Goal: Information Seeking & Learning: Learn about a topic

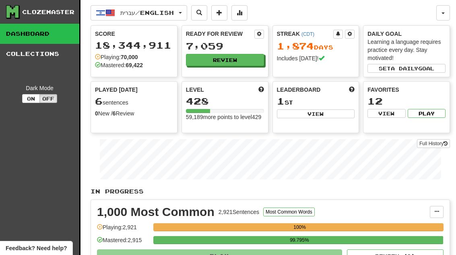
click at [242, 56] on button "Review" at bounding box center [225, 60] width 78 height 12
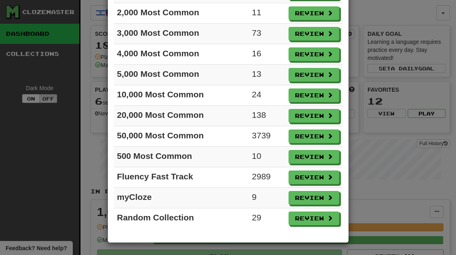
scroll to position [90, 0]
click at [320, 197] on button "Review" at bounding box center [314, 198] width 51 height 14
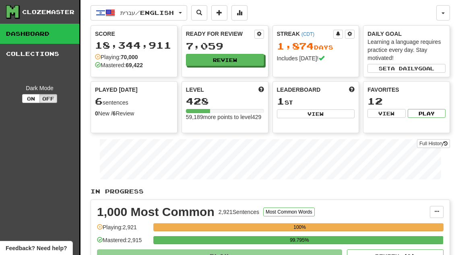
select select "**"
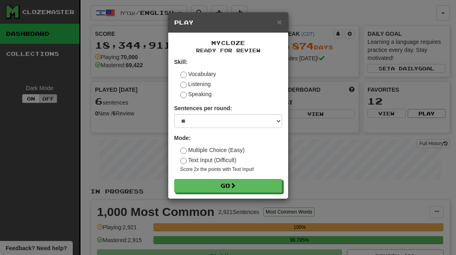
click at [266, 187] on button "Go" at bounding box center [228, 186] width 108 height 14
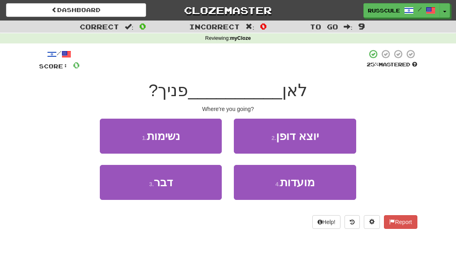
click at [321, 183] on button "4 . מועדות" at bounding box center [295, 182] width 122 height 35
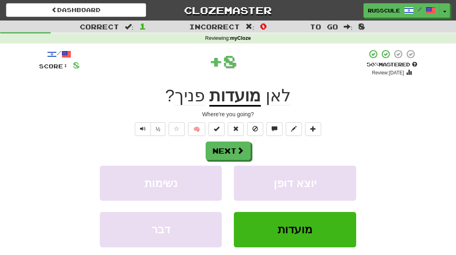
click at [244, 148] on span at bounding box center [240, 150] width 7 height 7
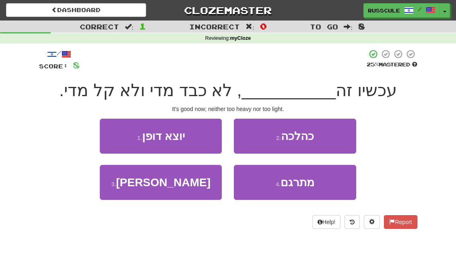
click at [335, 136] on button "2 . כהלכה" at bounding box center [295, 136] width 122 height 35
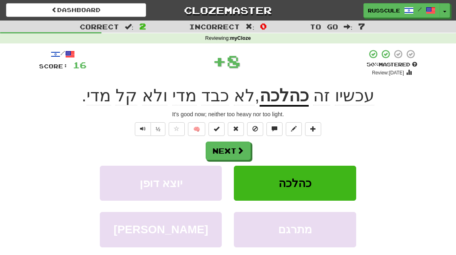
click at [249, 145] on button "Next" at bounding box center [228, 151] width 45 height 19
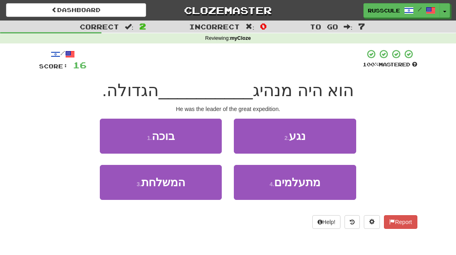
click at [122, 185] on button "3 . המשלחת" at bounding box center [161, 182] width 122 height 35
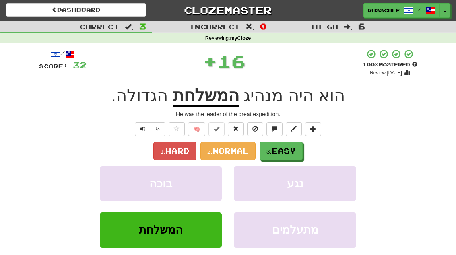
click at [290, 149] on span "Easy" at bounding box center [284, 151] width 24 height 9
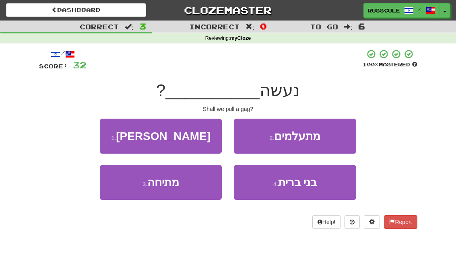
click at [116, 193] on button "3 . מתיחה" at bounding box center [161, 182] width 122 height 35
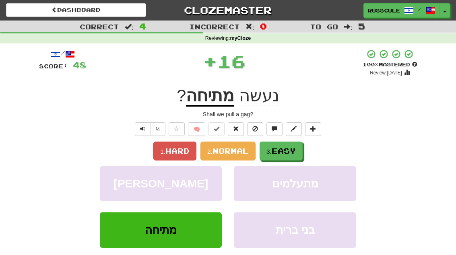
click at [295, 153] on span "Easy" at bounding box center [284, 151] width 24 height 9
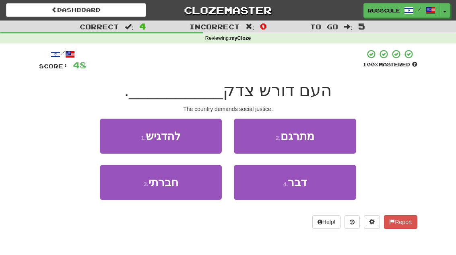
click at [118, 196] on button "3 . חברתי" at bounding box center [161, 182] width 122 height 35
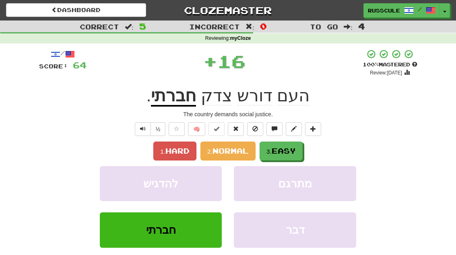
click at [303, 145] on button "3. Easy" at bounding box center [281, 151] width 43 height 19
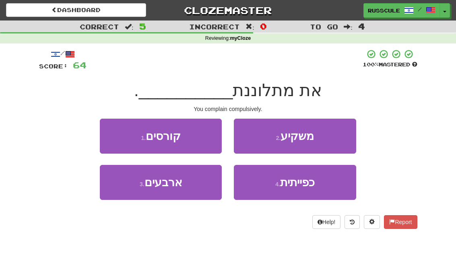
click at [305, 187] on span "כפייתית" at bounding box center [297, 182] width 35 height 12
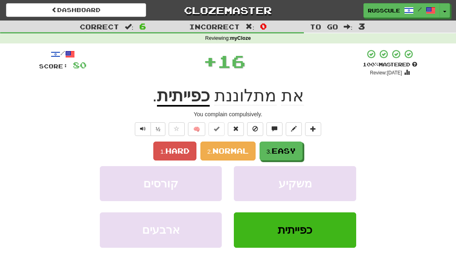
click at [303, 146] on button "3. Easy" at bounding box center [281, 151] width 43 height 19
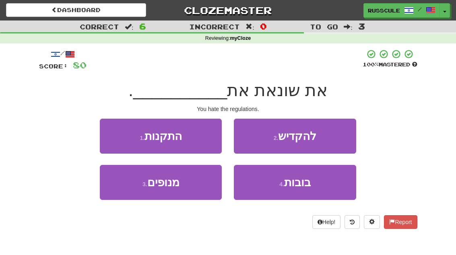
click at [116, 136] on button "1 . התקנות" at bounding box center [161, 136] width 122 height 35
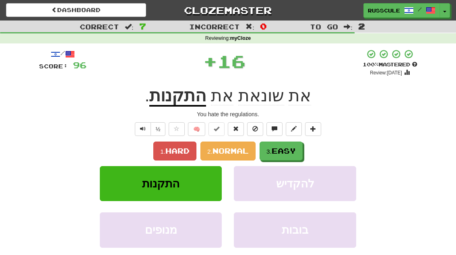
click at [300, 153] on button "3. Easy" at bounding box center [281, 151] width 43 height 19
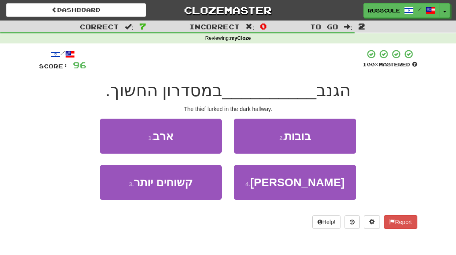
click at [116, 140] on button "1 . ארב" at bounding box center [161, 136] width 122 height 35
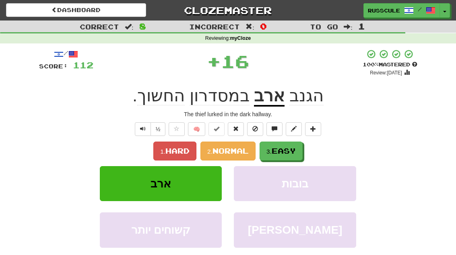
click at [297, 155] on button "3. Easy" at bounding box center [281, 151] width 43 height 19
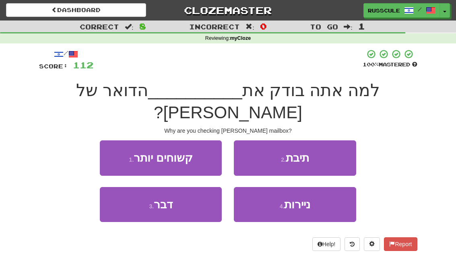
click at [333, 140] on button "2 . תיבת" at bounding box center [295, 157] width 122 height 35
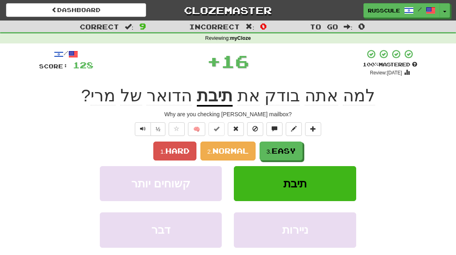
click at [299, 153] on button "3. Easy" at bounding box center [281, 151] width 43 height 19
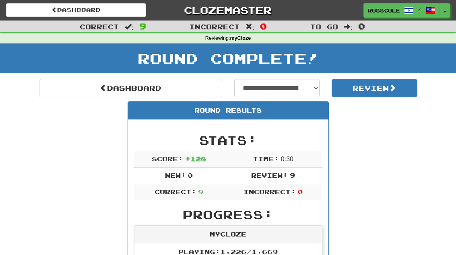
click at [69, 92] on link "Dashboard" at bounding box center [130, 88] width 183 height 19
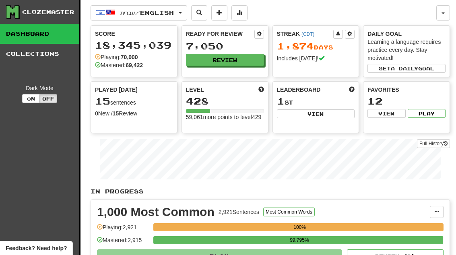
click at [252, 56] on button "Review" at bounding box center [225, 60] width 78 height 12
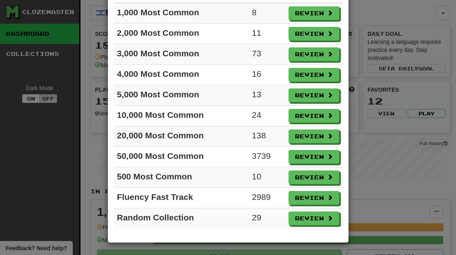
scroll to position [70, 0]
click at [320, 174] on button "Review" at bounding box center [314, 178] width 51 height 14
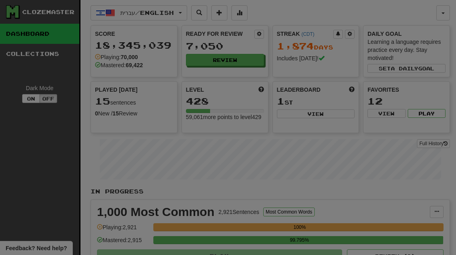
select select "**"
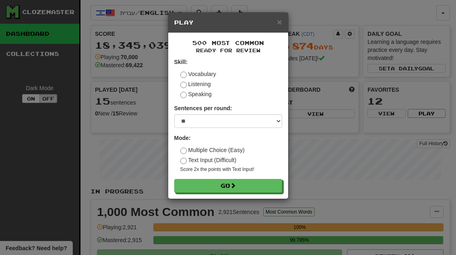
click at [260, 183] on button "Go" at bounding box center [228, 186] width 108 height 14
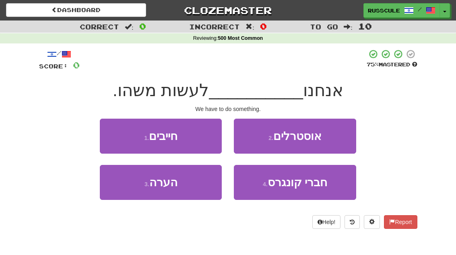
click at [107, 132] on button "1 . חייבים" at bounding box center [161, 136] width 122 height 35
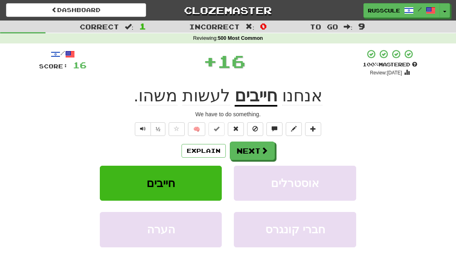
click at [261, 151] on span at bounding box center [264, 150] width 7 height 7
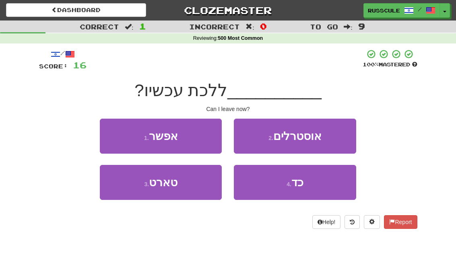
click at [109, 134] on button "1 . אפשר" at bounding box center [161, 136] width 122 height 35
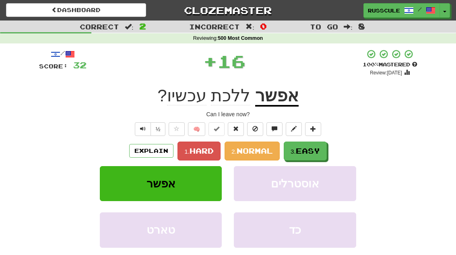
click at [306, 152] on span "Easy" at bounding box center [308, 151] width 24 height 9
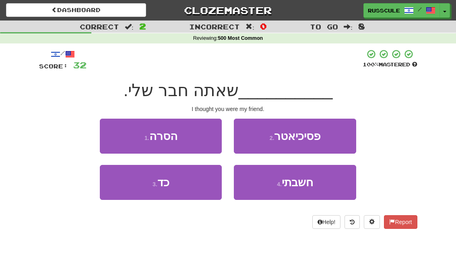
click at [314, 186] on button "4 . חשבתי" at bounding box center [295, 182] width 122 height 35
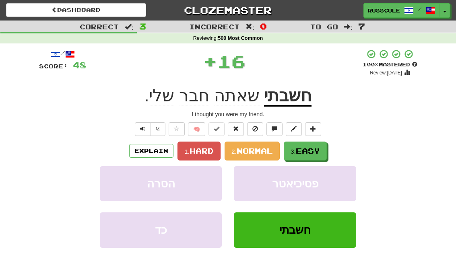
click at [320, 150] on span "Easy" at bounding box center [308, 151] width 24 height 9
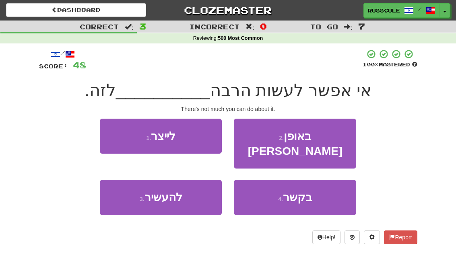
click at [316, 184] on button "4 . בקשר" at bounding box center [295, 197] width 122 height 35
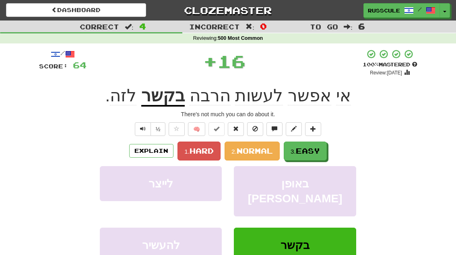
click at [320, 149] on span "Easy" at bounding box center [308, 151] width 24 height 9
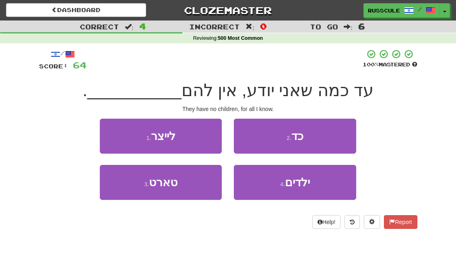
click at [316, 186] on button "4 . ילדים" at bounding box center [295, 182] width 122 height 35
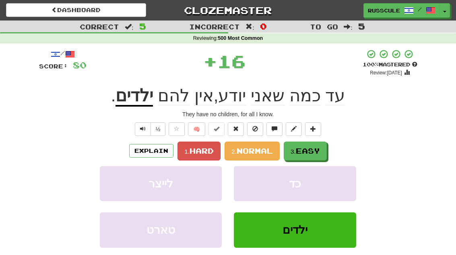
click at [319, 152] on span "Easy" at bounding box center [308, 151] width 24 height 9
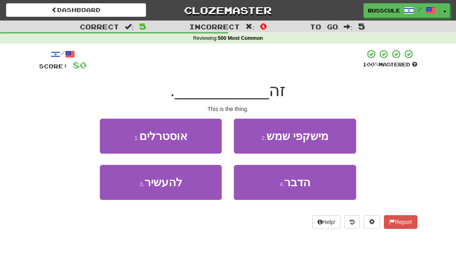
click at [318, 182] on button "4 . הדבר" at bounding box center [295, 182] width 122 height 35
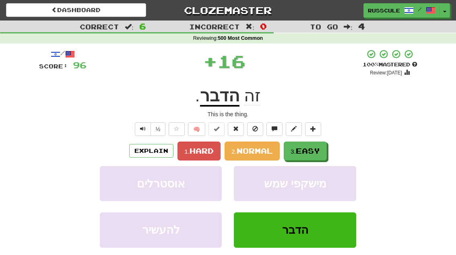
click at [319, 147] on span "Easy" at bounding box center [308, 151] width 24 height 9
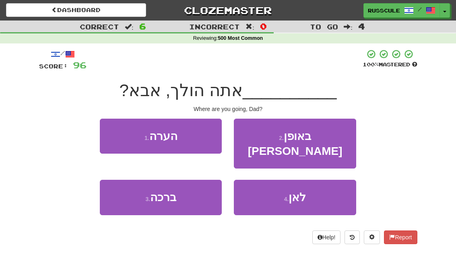
click at [317, 182] on button "4 . לאן" at bounding box center [295, 197] width 122 height 35
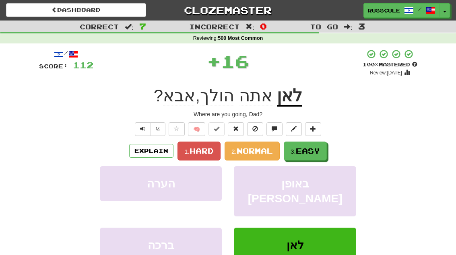
click at [319, 149] on span "Easy" at bounding box center [308, 151] width 24 height 9
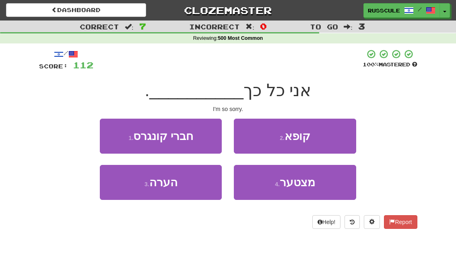
click at [318, 184] on button "4 . מצטער" at bounding box center [295, 182] width 122 height 35
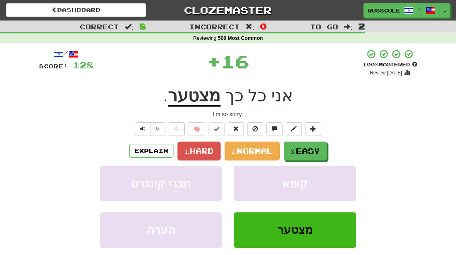
click at [322, 149] on button "3. Easy" at bounding box center [305, 151] width 43 height 19
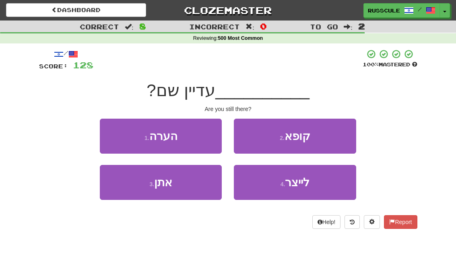
click at [116, 194] on button "3 . אתן" at bounding box center [161, 182] width 122 height 35
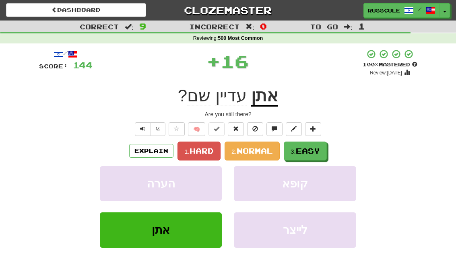
click at [312, 147] on span "Easy" at bounding box center [308, 151] width 24 height 9
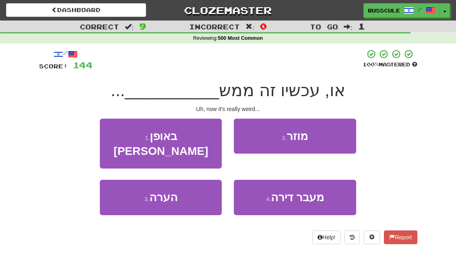
click at [337, 134] on button "2 . מוזר" at bounding box center [295, 136] width 122 height 35
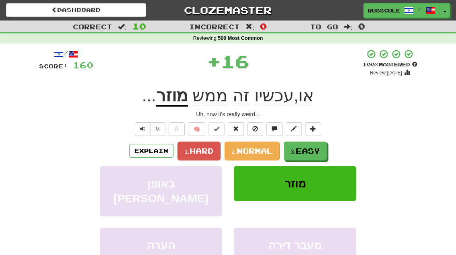
click at [315, 152] on span "Easy" at bounding box center [308, 151] width 24 height 9
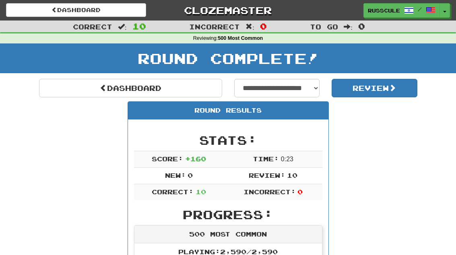
click at [60, 91] on link "Dashboard" at bounding box center [130, 88] width 183 height 19
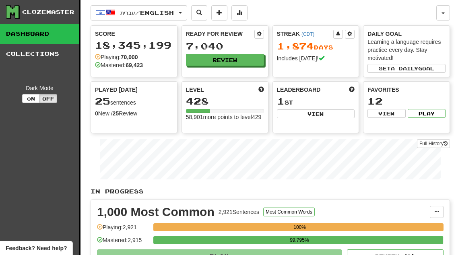
click at [246, 56] on button "Review" at bounding box center [225, 60] width 78 height 12
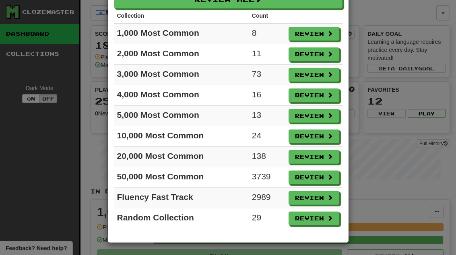
scroll to position [49, 0]
click at [326, 216] on button "Review" at bounding box center [314, 219] width 51 height 14
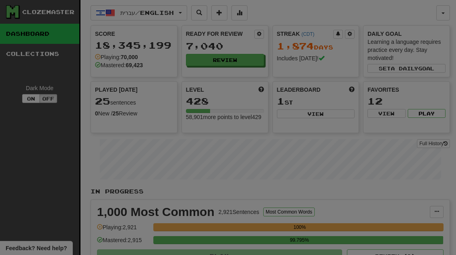
select select "**"
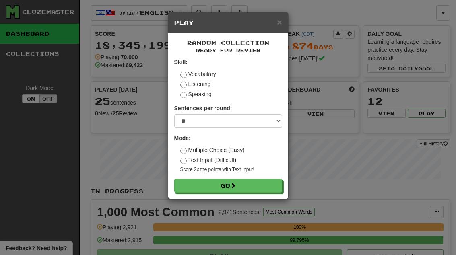
click at [271, 187] on button "Go" at bounding box center [228, 186] width 108 height 14
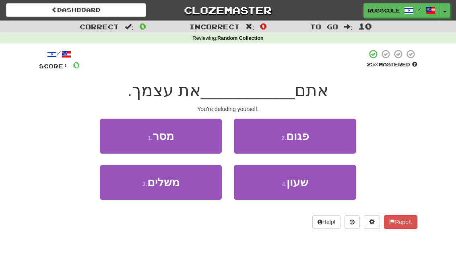
click at [124, 195] on button "3 . משלים" at bounding box center [161, 182] width 122 height 35
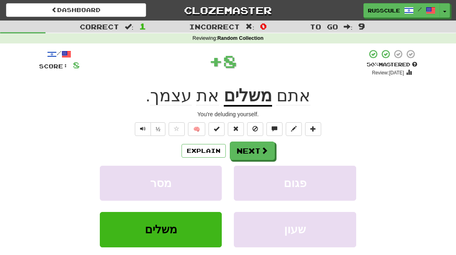
click at [264, 147] on span at bounding box center [264, 150] width 7 height 7
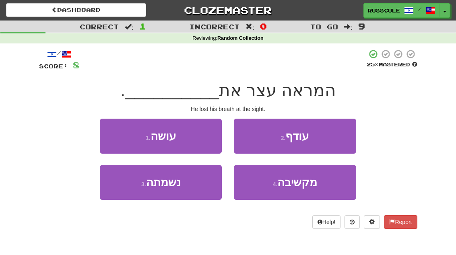
click at [122, 197] on button "3 . נשמתה" at bounding box center [161, 182] width 122 height 35
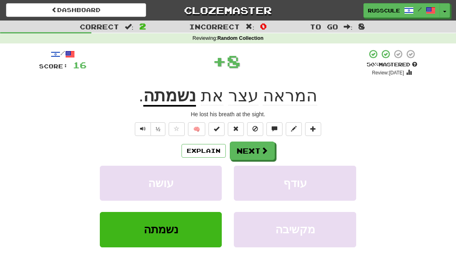
click at [264, 150] on span at bounding box center [264, 150] width 7 height 7
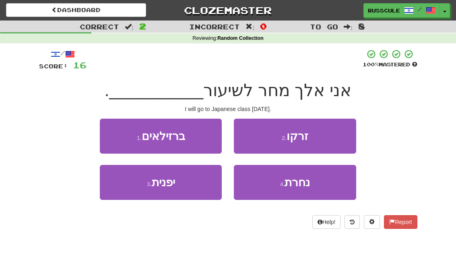
click at [121, 193] on button "3 . יפנית" at bounding box center [161, 182] width 122 height 35
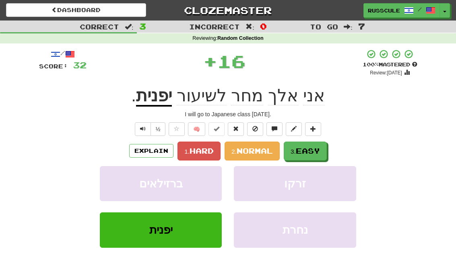
click at [308, 150] on span "Easy" at bounding box center [308, 151] width 24 height 9
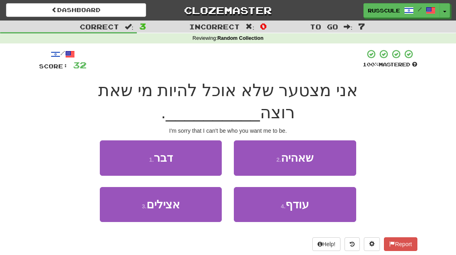
click at [331, 140] on button "2 . שאהיה" at bounding box center [295, 157] width 122 height 35
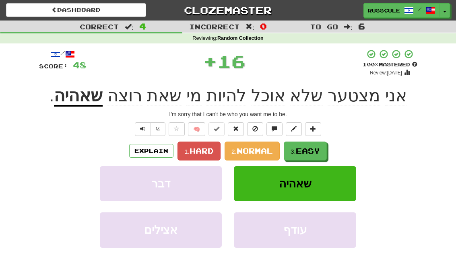
click at [316, 151] on span "Easy" at bounding box center [308, 151] width 24 height 9
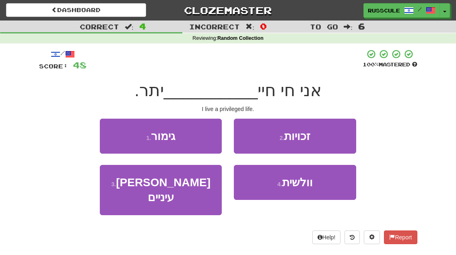
click at [336, 134] on button "2 . זכויות" at bounding box center [295, 136] width 122 height 35
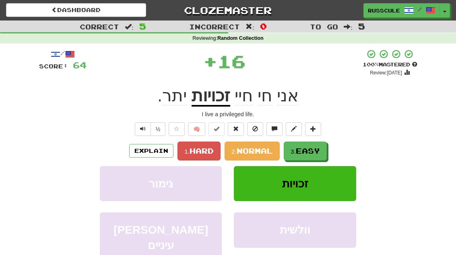
click at [314, 151] on span "Easy" at bounding box center [308, 151] width 24 height 9
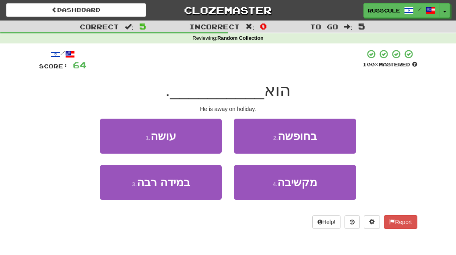
click at [336, 135] on button "2 . בחופשה" at bounding box center [295, 136] width 122 height 35
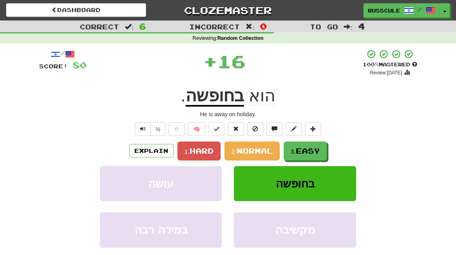
click at [312, 152] on span "Easy" at bounding box center [308, 151] width 24 height 9
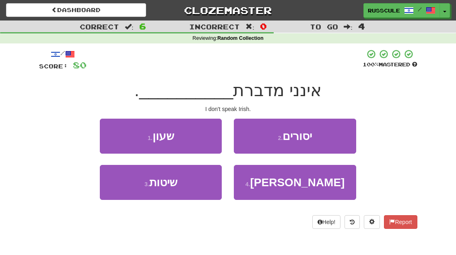
click at [315, 186] on button "4 . אירית" at bounding box center [295, 182] width 122 height 35
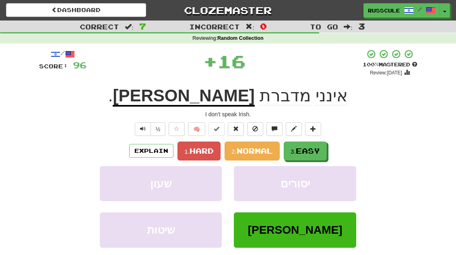
click at [319, 151] on span "Easy" at bounding box center [308, 151] width 24 height 9
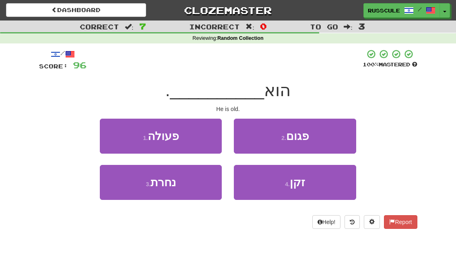
click at [308, 190] on button "4 . זקן" at bounding box center [295, 182] width 122 height 35
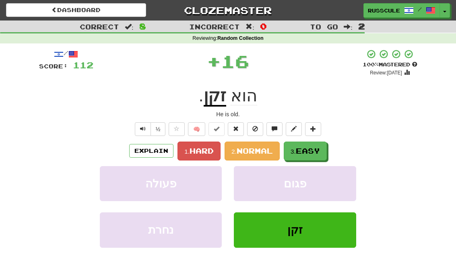
click at [319, 155] on button "3. Easy" at bounding box center [305, 151] width 43 height 19
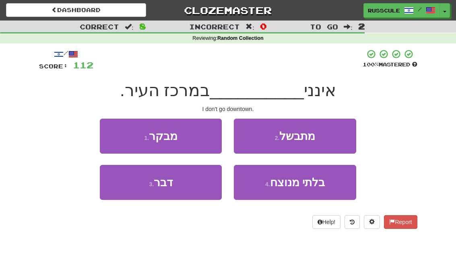
click at [102, 136] on button "1 . מבקר" at bounding box center [161, 136] width 122 height 35
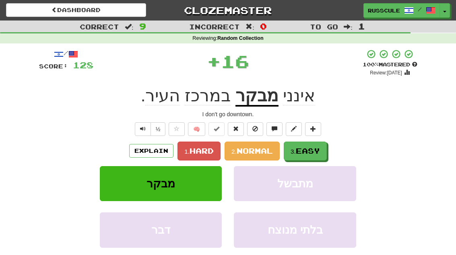
click at [320, 149] on span "Easy" at bounding box center [308, 151] width 24 height 9
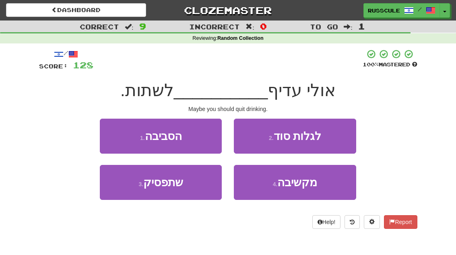
click at [121, 195] on button "3 . שתפסיק" at bounding box center [161, 182] width 122 height 35
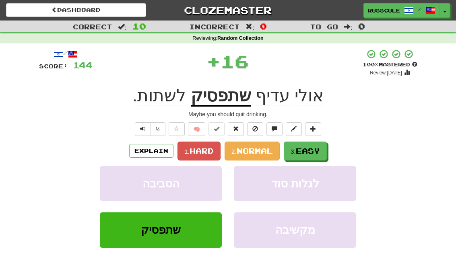
click at [318, 149] on span "Easy" at bounding box center [308, 151] width 24 height 9
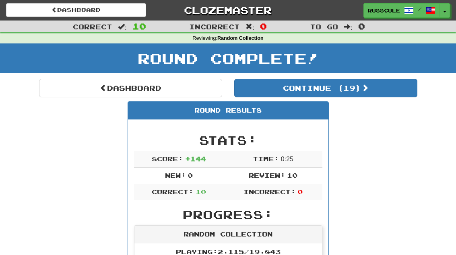
click at [393, 95] on button "Continue ( 19 )" at bounding box center [325, 88] width 183 height 19
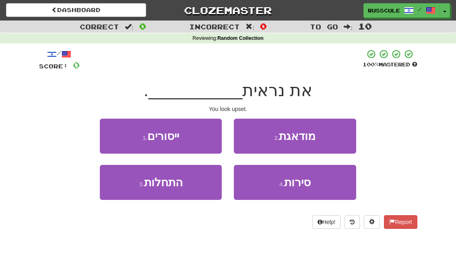
click at [337, 131] on button "2 . מודאגת" at bounding box center [295, 136] width 122 height 35
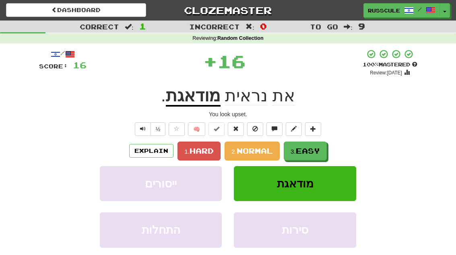
click at [315, 151] on span "Easy" at bounding box center [308, 151] width 24 height 9
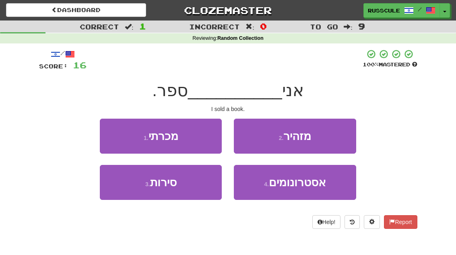
click at [109, 137] on button "1 . מכרתי" at bounding box center [161, 136] width 122 height 35
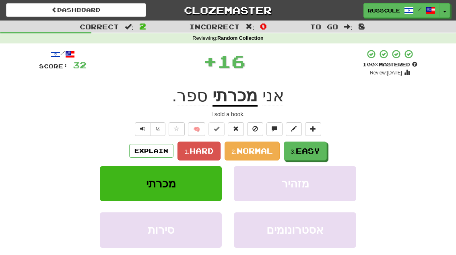
click at [319, 148] on span "Easy" at bounding box center [308, 151] width 24 height 9
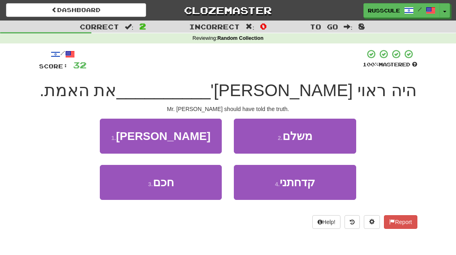
click at [106, 129] on button "1 . יאמר" at bounding box center [161, 136] width 122 height 35
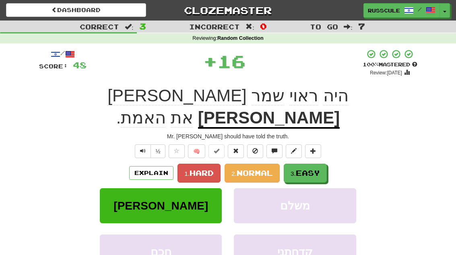
click at [317, 164] on button "3. Easy" at bounding box center [305, 173] width 43 height 19
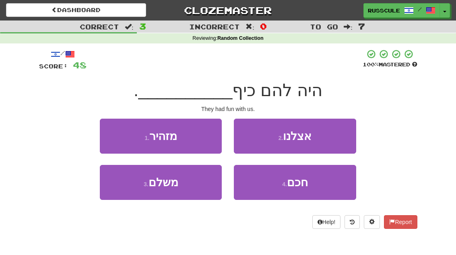
click at [342, 133] on button "2 . אצלנו" at bounding box center [295, 136] width 122 height 35
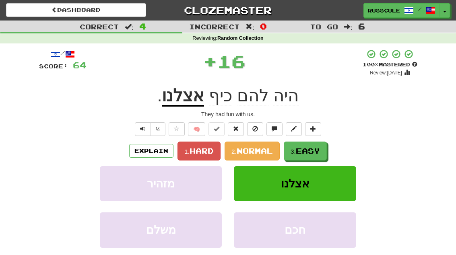
click at [319, 151] on span "Easy" at bounding box center [308, 151] width 24 height 9
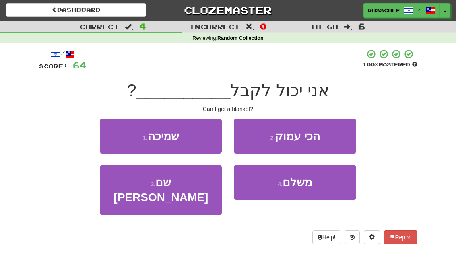
click at [101, 134] on button "1 . שמיכה" at bounding box center [161, 136] width 122 height 35
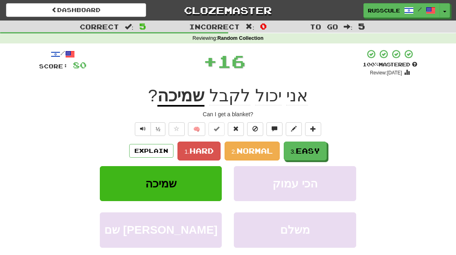
click at [320, 149] on span "Easy" at bounding box center [308, 151] width 24 height 9
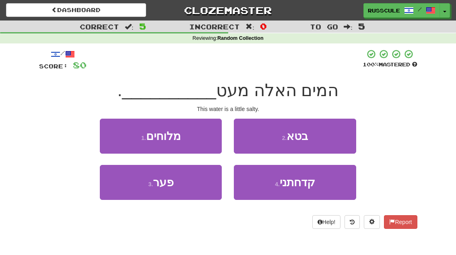
click at [111, 136] on button "1 . מלוחים" at bounding box center [161, 136] width 122 height 35
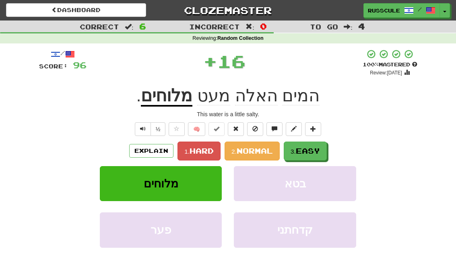
click at [322, 148] on button "3. Easy" at bounding box center [305, 151] width 43 height 19
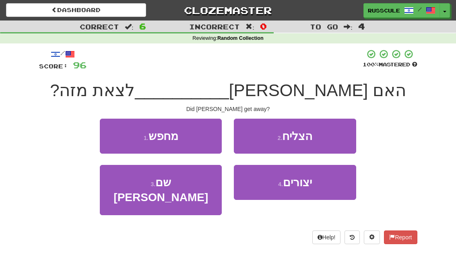
click at [334, 134] on button "2 . הצליח" at bounding box center [295, 136] width 122 height 35
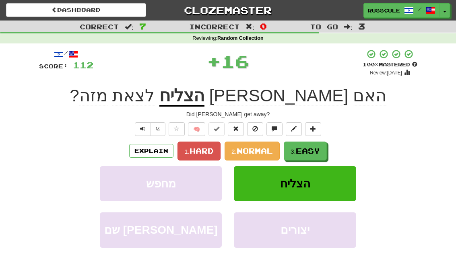
click at [319, 149] on span "Easy" at bounding box center [308, 151] width 24 height 9
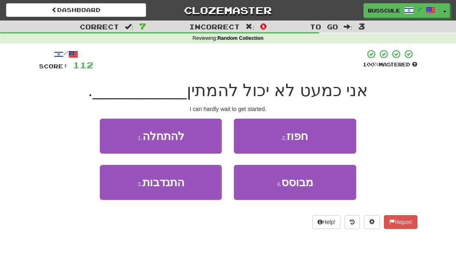
click at [108, 134] on button "1 . להתחלה" at bounding box center [161, 136] width 122 height 35
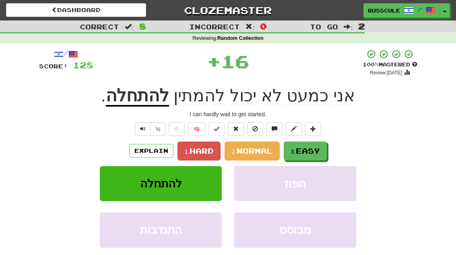
click at [318, 151] on span "Easy" at bounding box center [308, 151] width 24 height 9
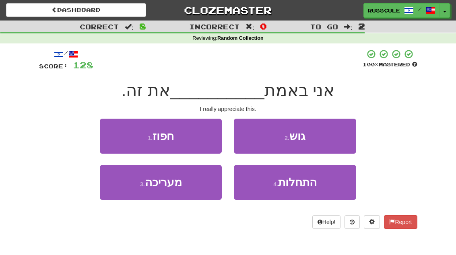
click at [121, 197] on button "3 . מעריכה" at bounding box center [161, 182] width 122 height 35
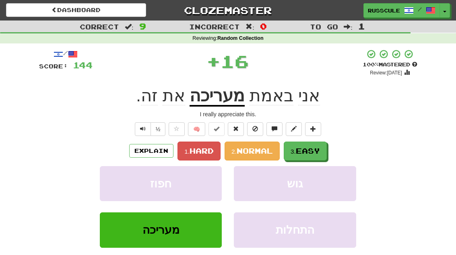
click at [319, 151] on span "Easy" at bounding box center [308, 151] width 24 height 9
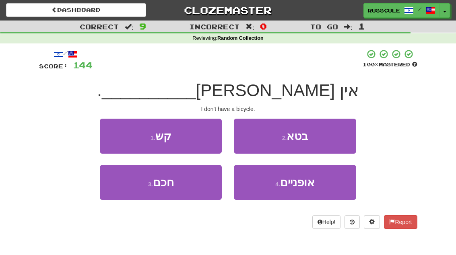
click at [310, 188] on span "אופניים" at bounding box center [297, 182] width 35 height 12
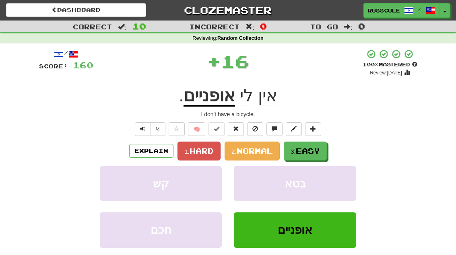
click at [317, 151] on span "Easy" at bounding box center [308, 151] width 24 height 9
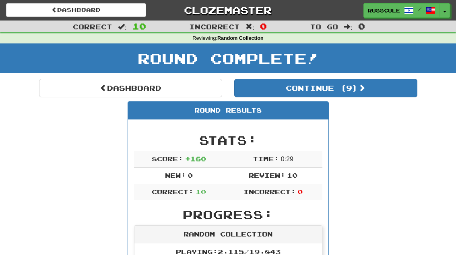
click at [382, 94] on button "Continue ( 9 )" at bounding box center [325, 88] width 183 height 19
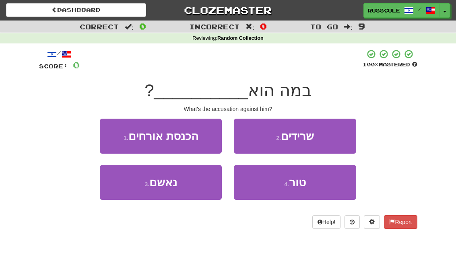
click at [119, 190] on button "3 . נאשם" at bounding box center [161, 182] width 122 height 35
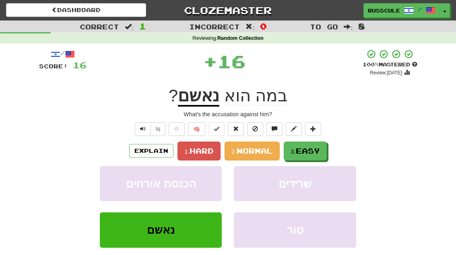
click at [308, 150] on span "Easy" at bounding box center [308, 151] width 24 height 9
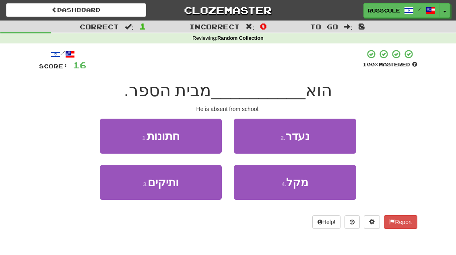
click at [335, 135] on button "2 . נעדר" at bounding box center [295, 136] width 122 height 35
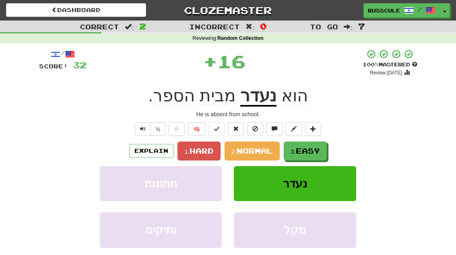
click at [312, 151] on span "Easy" at bounding box center [308, 151] width 24 height 9
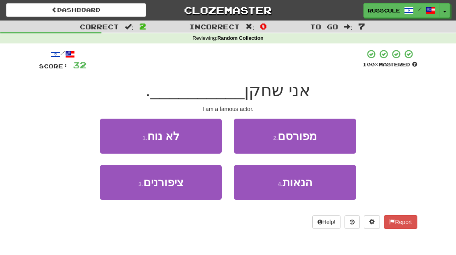
click at [336, 136] on button "2 . מפורסם" at bounding box center [295, 136] width 122 height 35
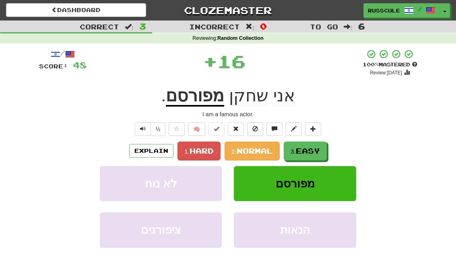
click at [315, 151] on span "Easy" at bounding box center [308, 151] width 24 height 9
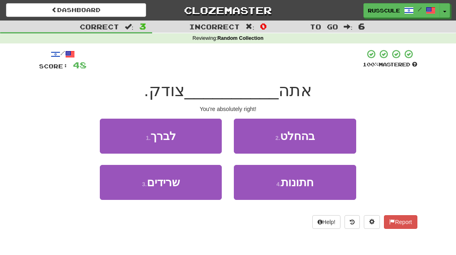
click at [335, 136] on button "2 . בהחלט" at bounding box center [295, 136] width 122 height 35
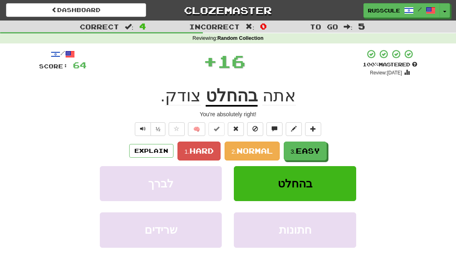
click at [315, 151] on span "Easy" at bounding box center [308, 151] width 24 height 9
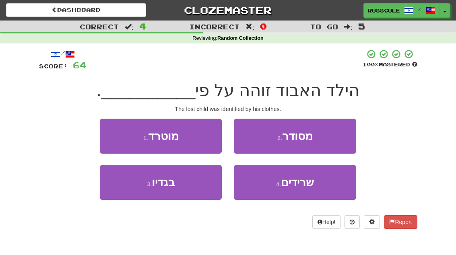
click at [121, 194] on button "3 . בגדיו" at bounding box center [161, 182] width 122 height 35
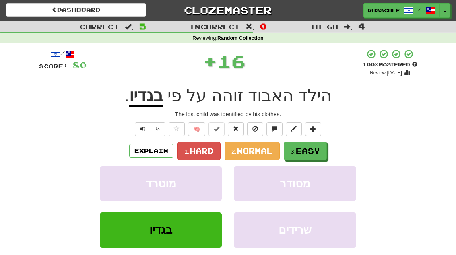
click at [317, 151] on span "Easy" at bounding box center [308, 151] width 24 height 9
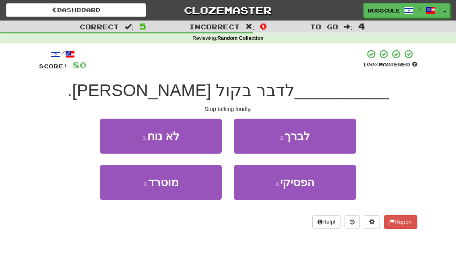
click at [307, 188] on button "4 . הפסיקי" at bounding box center [295, 182] width 122 height 35
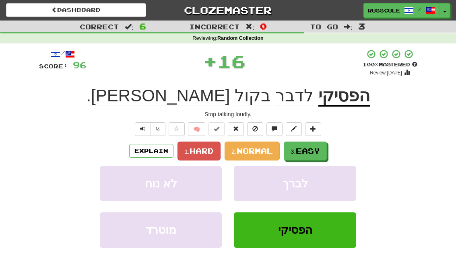
click at [318, 154] on span "Easy" at bounding box center [308, 151] width 24 height 9
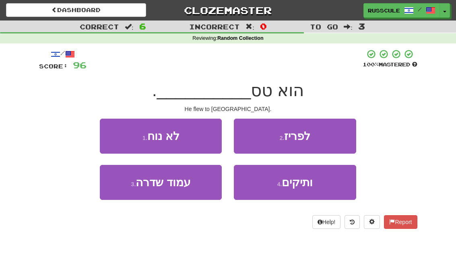
click at [334, 138] on button "2 . לפריז" at bounding box center [295, 136] width 122 height 35
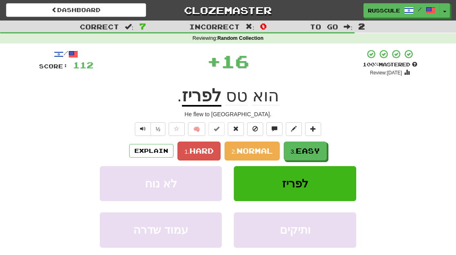
click at [316, 150] on span "Easy" at bounding box center [308, 151] width 24 height 9
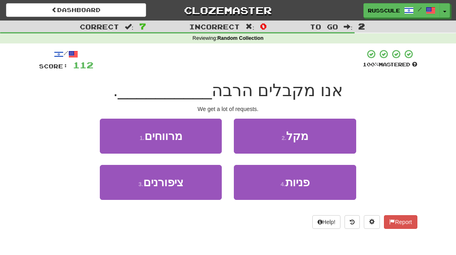
click at [310, 184] on span "פניות" at bounding box center [297, 182] width 24 height 12
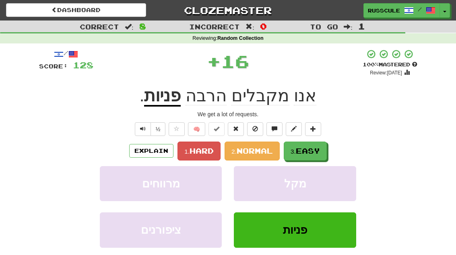
click at [320, 147] on span "Easy" at bounding box center [308, 151] width 24 height 9
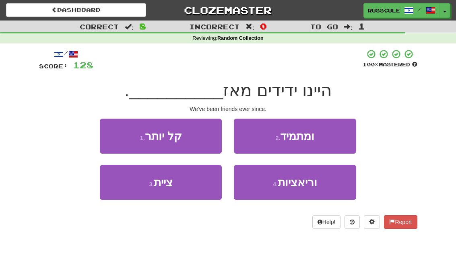
click at [341, 135] on button "2 . ומתמיד" at bounding box center [295, 136] width 122 height 35
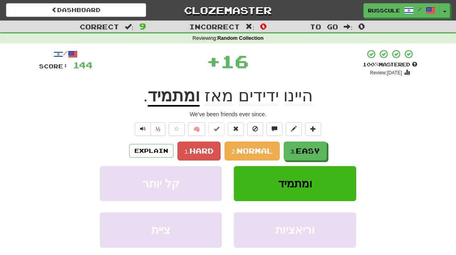
click at [314, 153] on span "Easy" at bounding box center [308, 151] width 24 height 9
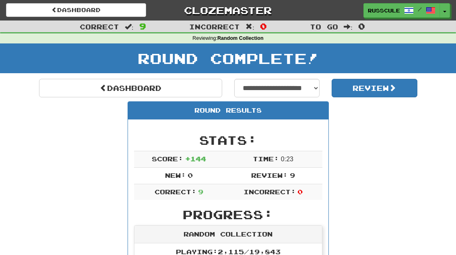
click at [56, 93] on link "Dashboard" at bounding box center [130, 88] width 183 height 19
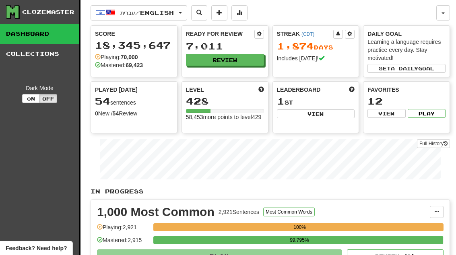
click at [243, 66] on button "Review" at bounding box center [225, 60] width 78 height 12
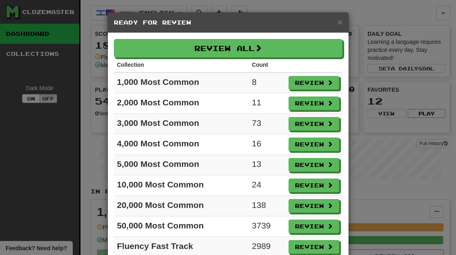
click at [321, 79] on button "Review" at bounding box center [314, 83] width 51 height 14
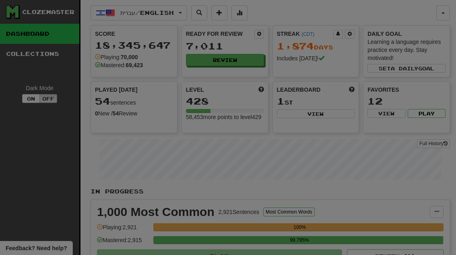
select select "**"
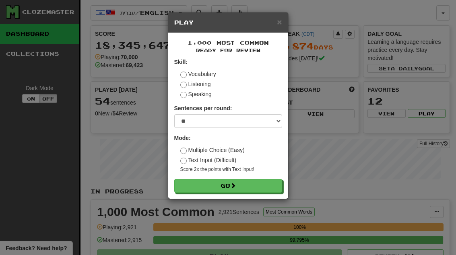
click at [269, 184] on button "Go" at bounding box center [228, 186] width 108 height 14
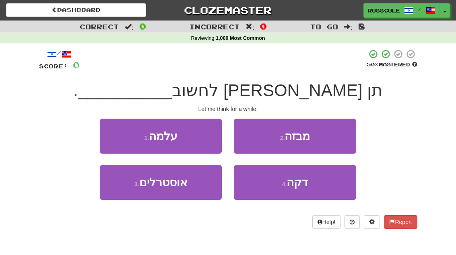
click at [107, 133] on button "1 . עלמה" at bounding box center [161, 136] width 122 height 35
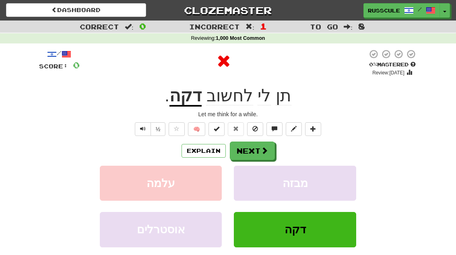
click at [262, 156] on button "Next" at bounding box center [252, 151] width 45 height 19
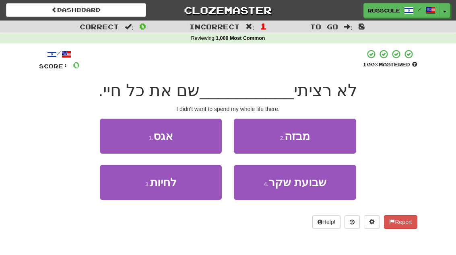
click at [125, 196] on button "3 . לחיות" at bounding box center [161, 182] width 122 height 35
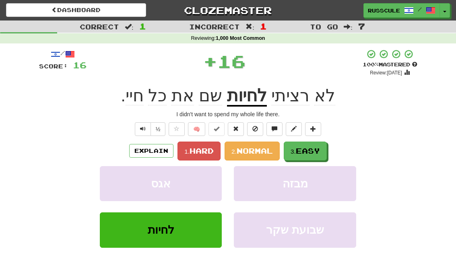
click at [315, 150] on span "Easy" at bounding box center [308, 151] width 24 height 9
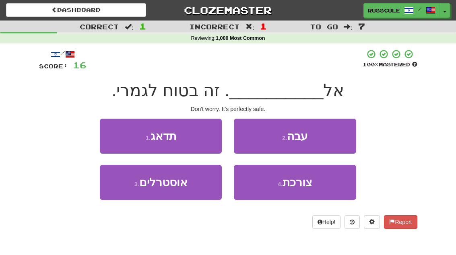
click at [102, 132] on button "1 . תדאג" at bounding box center [161, 136] width 122 height 35
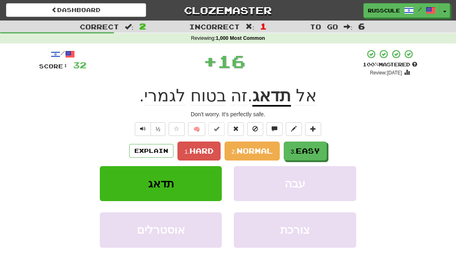
click at [307, 151] on span "Easy" at bounding box center [308, 151] width 24 height 9
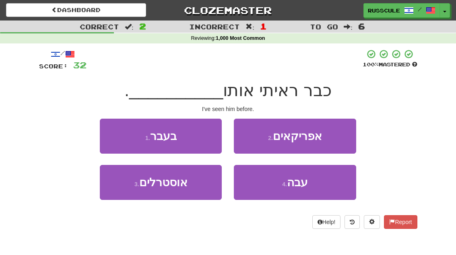
click at [109, 136] on button "1 . בעבר" at bounding box center [161, 136] width 122 height 35
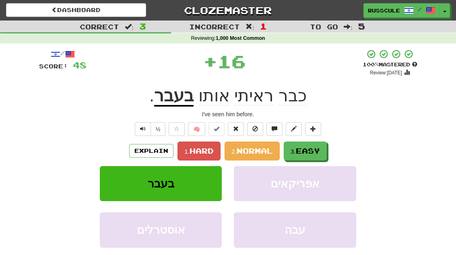
click at [320, 147] on span "Easy" at bounding box center [308, 151] width 24 height 9
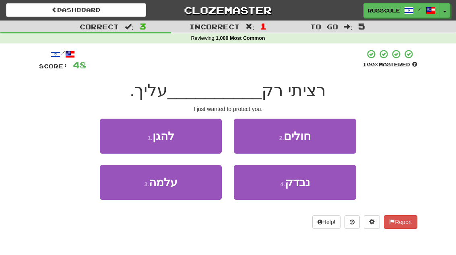
click at [110, 134] on button "1 . להגן" at bounding box center [161, 136] width 122 height 35
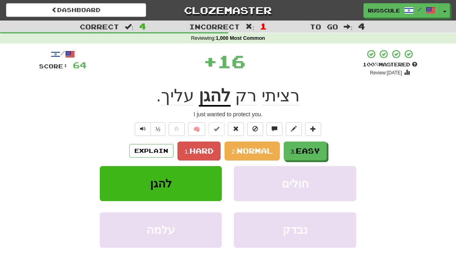
click at [314, 152] on span "Easy" at bounding box center [308, 151] width 24 height 9
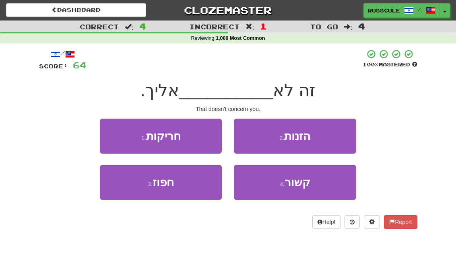
click at [309, 186] on span "קשור" at bounding box center [298, 182] width 26 height 12
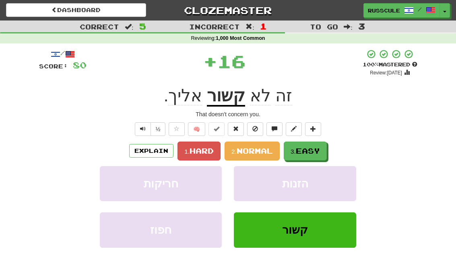
click at [322, 148] on button "3. Easy" at bounding box center [305, 151] width 43 height 19
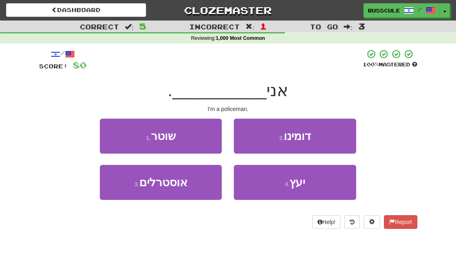
click at [110, 134] on button "1 . שוטר" at bounding box center [161, 136] width 122 height 35
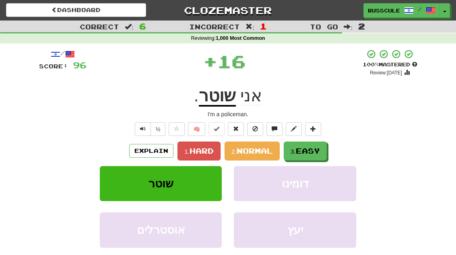
click at [320, 145] on button "3. Easy" at bounding box center [305, 151] width 43 height 19
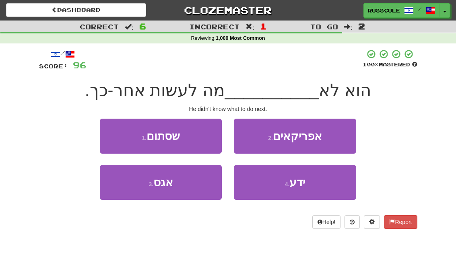
click at [312, 180] on button "4 . ידע" at bounding box center [295, 182] width 122 height 35
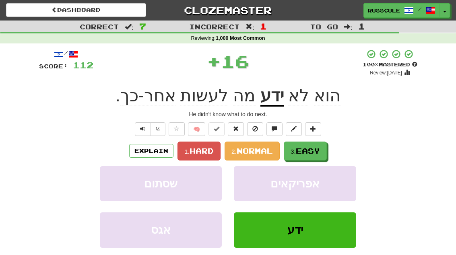
click at [324, 148] on button "3. Easy" at bounding box center [305, 151] width 43 height 19
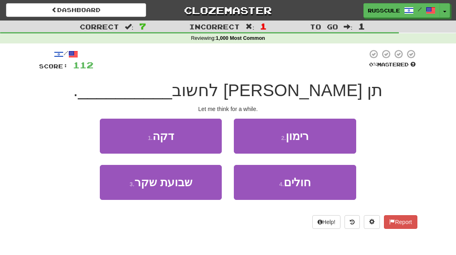
click at [110, 136] on button "1 . דקה" at bounding box center [161, 136] width 122 height 35
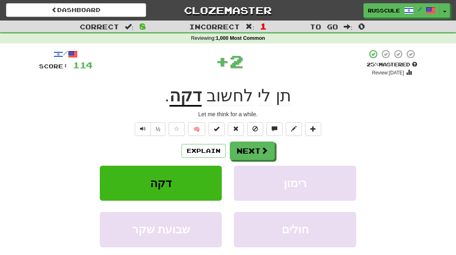
click at [265, 151] on span at bounding box center [264, 150] width 7 height 7
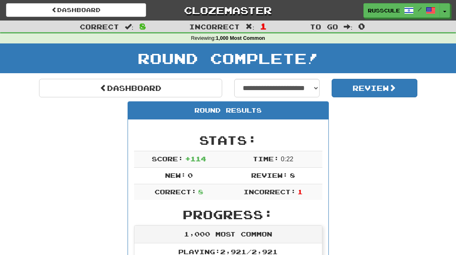
click at [63, 87] on link "Dashboard" at bounding box center [130, 88] width 183 height 19
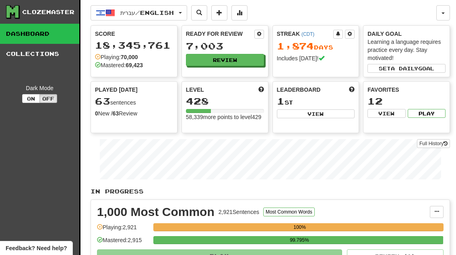
click at [340, 112] on button "View" at bounding box center [316, 113] width 78 height 9
select select "**********"
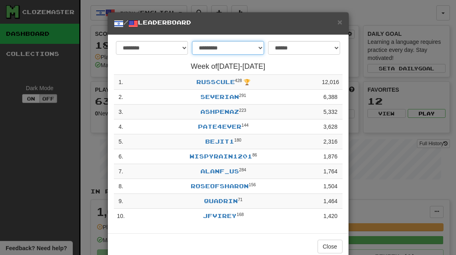
click at [255, 43] on select "**********" at bounding box center [228, 48] width 72 height 14
select select "*******"
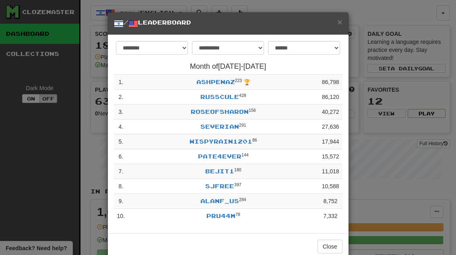
click at [330, 245] on button "Close" at bounding box center [330, 247] width 25 height 14
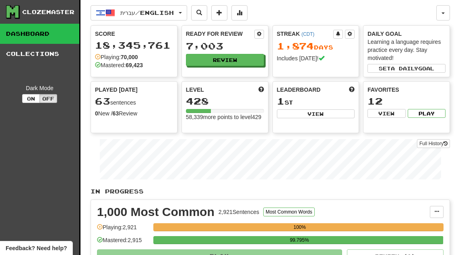
click at [250, 55] on button "Review" at bounding box center [225, 60] width 78 height 12
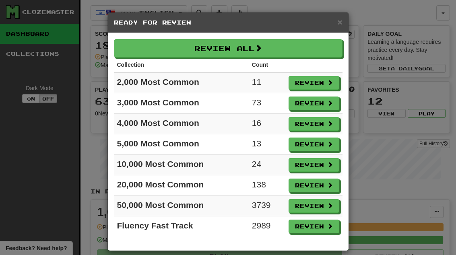
click at [327, 77] on button "Review" at bounding box center [314, 83] width 51 height 14
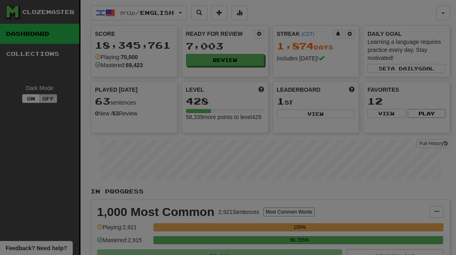
select select "**"
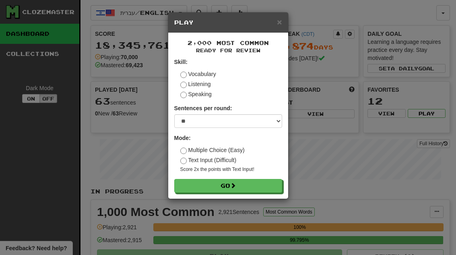
click at [272, 188] on button "Go" at bounding box center [228, 186] width 108 height 14
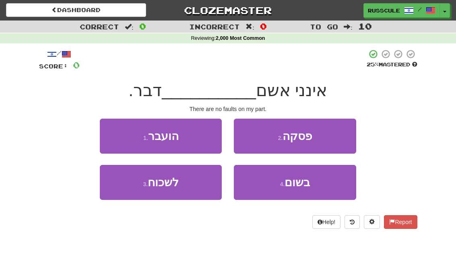
click at [313, 186] on button "4 . בשום" at bounding box center [295, 182] width 122 height 35
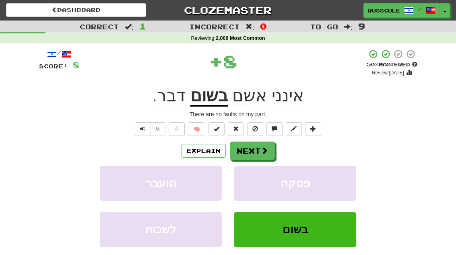
click at [261, 147] on span at bounding box center [264, 150] width 7 height 7
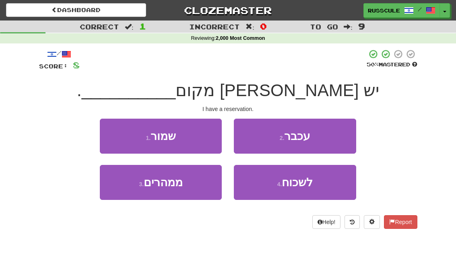
click at [113, 136] on button "1 . שמור" at bounding box center [161, 136] width 122 height 35
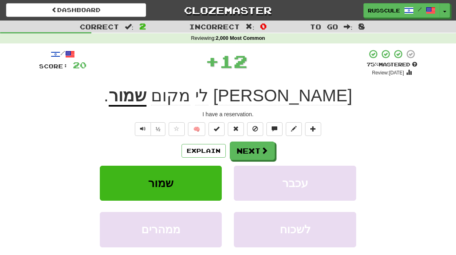
click at [273, 148] on button "Next" at bounding box center [252, 151] width 45 height 19
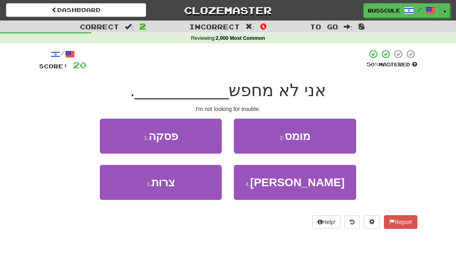
click at [124, 194] on button "3 . צרות" at bounding box center [161, 182] width 122 height 35
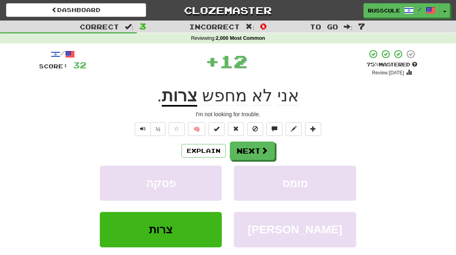
click at [259, 146] on button "Next" at bounding box center [252, 151] width 45 height 19
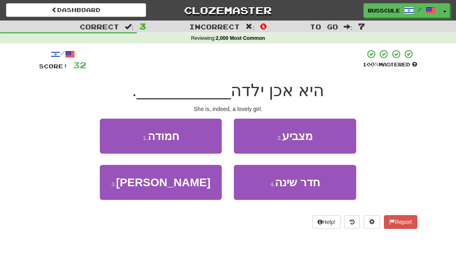
click at [104, 132] on button "1 . חמודה" at bounding box center [161, 136] width 122 height 35
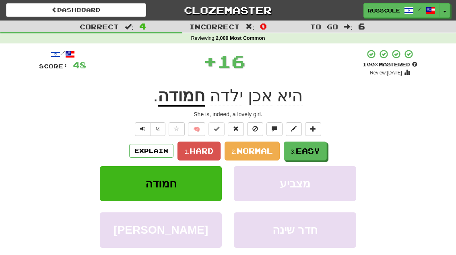
click at [304, 150] on span "Easy" at bounding box center [308, 151] width 24 height 9
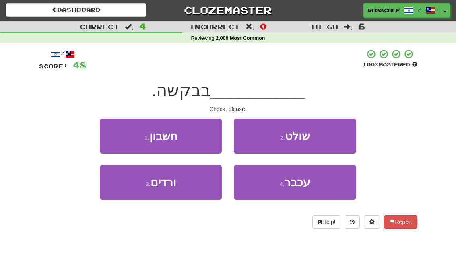
click at [109, 131] on button "1 . חשבון" at bounding box center [161, 136] width 122 height 35
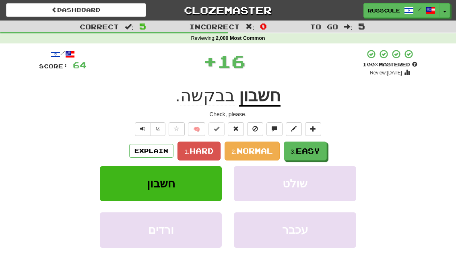
click at [320, 151] on span "Easy" at bounding box center [308, 151] width 24 height 9
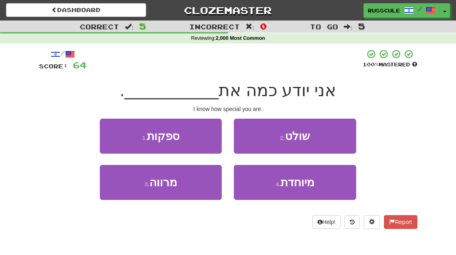
click at [312, 187] on span "מיוחדת" at bounding box center [298, 182] width 34 height 12
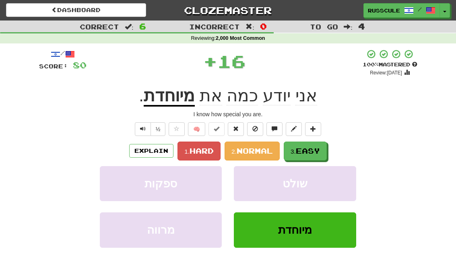
click at [320, 147] on span "Easy" at bounding box center [308, 151] width 24 height 9
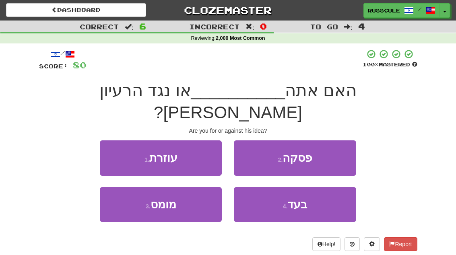
click at [310, 190] on button "4 . בעד" at bounding box center [295, 204] width 122 height 35
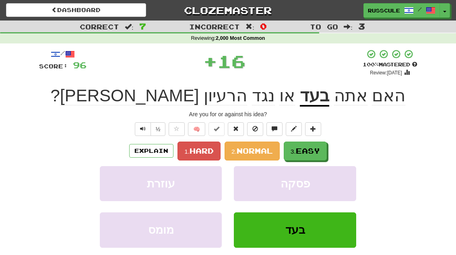
click at [320, 150] on span "Easy" at bounding box center [308, 151] width 24 height 9
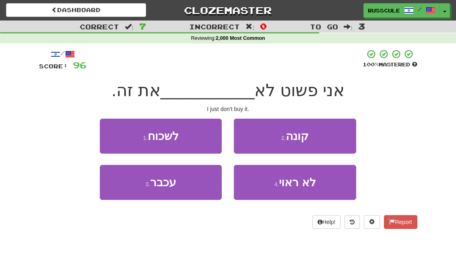
click at [328, 137] on button "2 . קונה" at bounding box center [295, 136] width 122 height 35
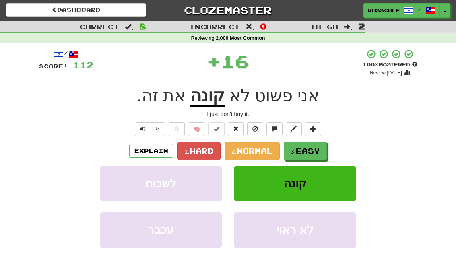
click at [316, 150] on span "Easy" at bounding box center [308, 151] width 24 height 9
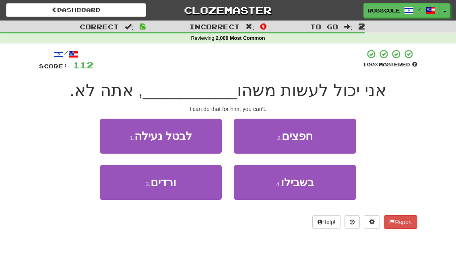
click at [317, 184] on button "4 . בשבילו" at bounding box center [295, 182] width 122 height 35
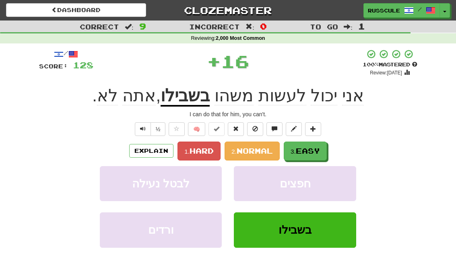
click at [324, 148] on button "3. Easy" at bounding box center [305, 151] width 43 height 19
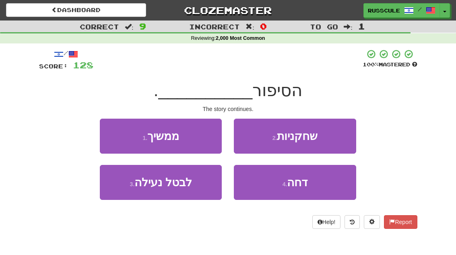
click at [110, 134] on button "1 . ממשיך" at bounding box center [161, 136] width 122 height 35
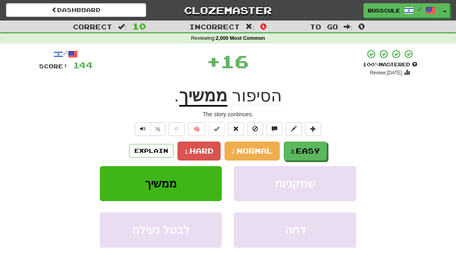
click at [314, 148] on span "Easy" at bounding box center [308, 151] width 24 height 9
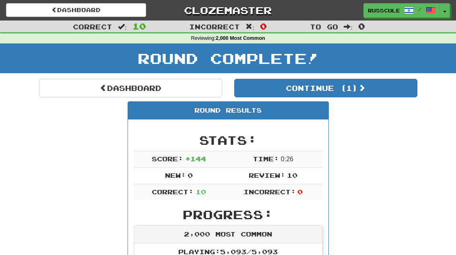
click at [394, 91] on button "Continue ( 1 )" at bounding box center [325, 88] width 183 height 19
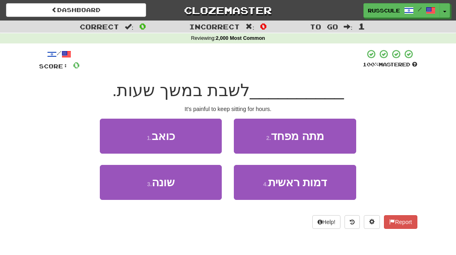
click at [105, 130] on button "1 . כואב" at bounding box center [161, 136] width 122 height 35
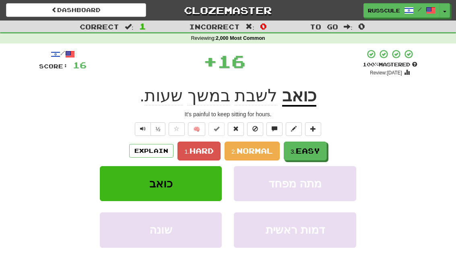
click at [319, 151] on span "Easy" at bounding box center [308, 151] width 24 height 9
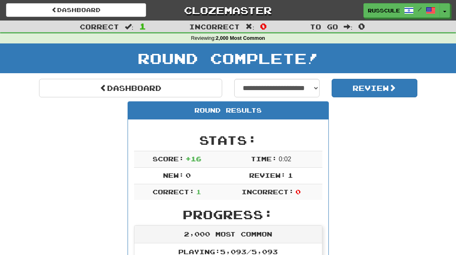
click at [58, 91] on link "Dashboard" at bounding box center [130, 88] width 183 height 19
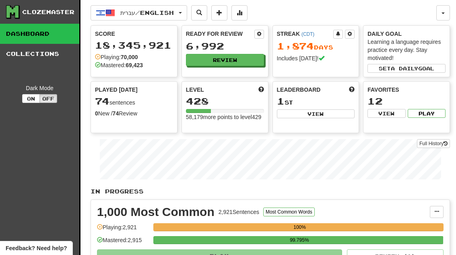
click at [249, 57] on button "Review" at bounding box center [225, 60] width 78 height 12
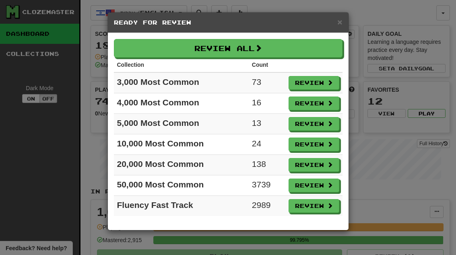
click at [329, 164] on span at bounding box center [330, 165] width 6 height 6
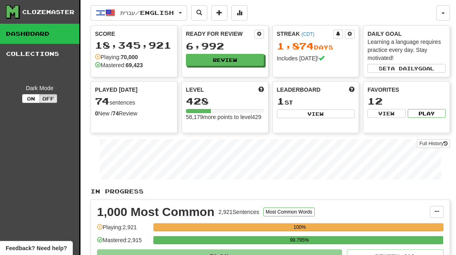
select select "**"
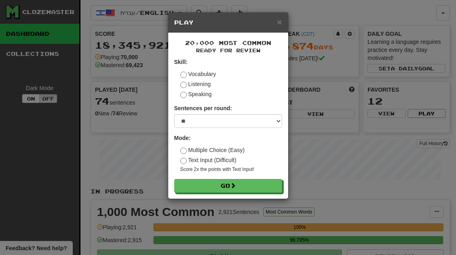
click at [275, 186] on button "Go" at bounding box center [228, 186] width 108 height 14
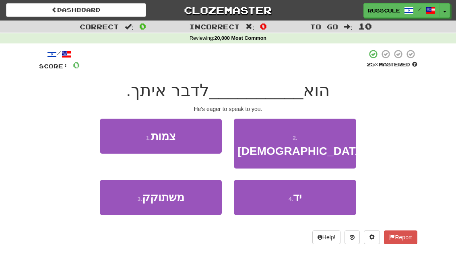
click at [126, 193] on button "3 . משתוקק" at bounding box center [161, 197] width 122 height 35
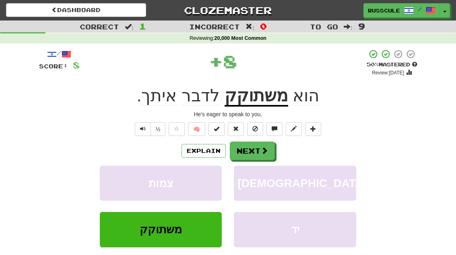
click at [266, 152] on span at bounding box center [264, 150] width 7 height 7
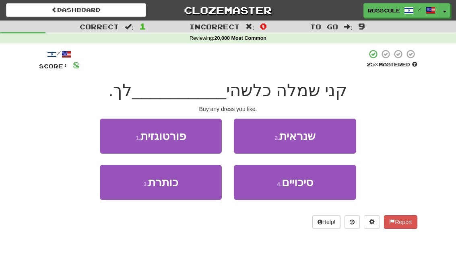
click at [335, 135] on button "2 . שנראית" at bounding box center [295, 136] width 122 height 35
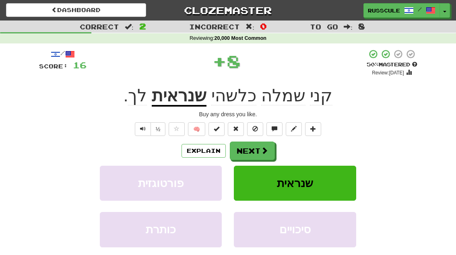
click at [270, 154] on button "Next" at bounding box center [252, 151] width 45 height 19
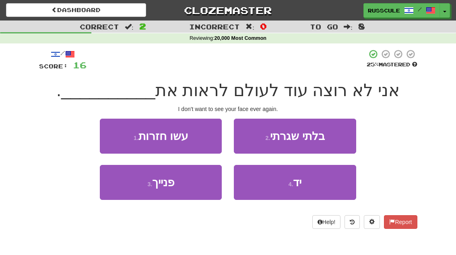
click at [126, 196] on button "3 . [GEOGRAPHIC_DATA]" at bounding box center [161, 182] width 122 height 35
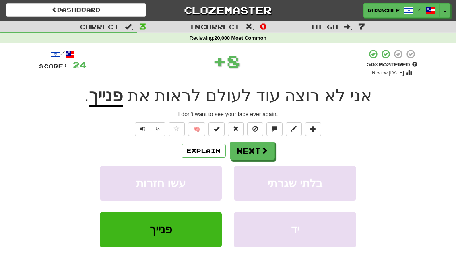
click at [258, 154] on button "Next" at bounding box center [252, 151] width 45 height 19
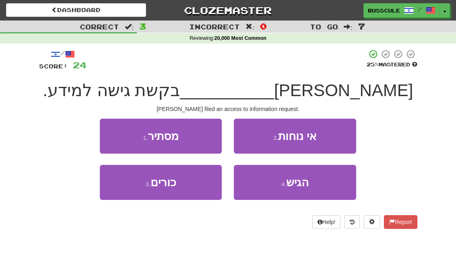
click at [308, 188] on span "הגיש" at bounding box center [297, 182] width 23 height 12
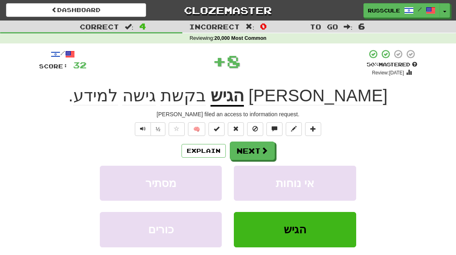
click at [262, 151] on span at bounding box center [264, 150] width 7 height 7
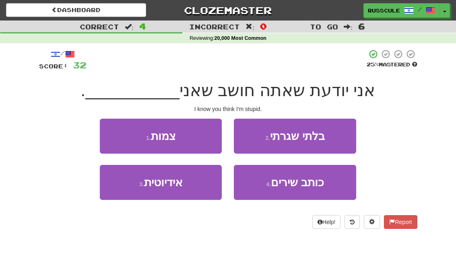
click at [124, 196] on button "3 . אידיוטית" at bounding box center [161, 182] width 122 height 35
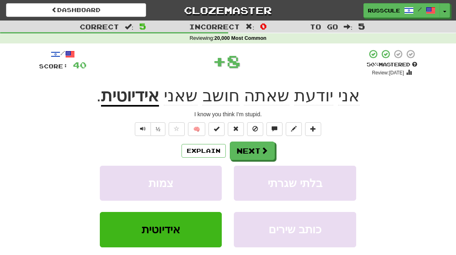
click at [257, 151] on button "Next" at bounding box center [252, 151] width 45 height 19
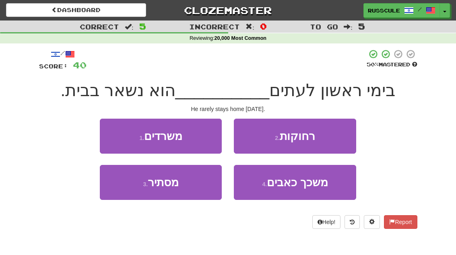
click at [325, 140] on button "2 . רחוקות" at bounding box center [295, 136] width 122 height 35
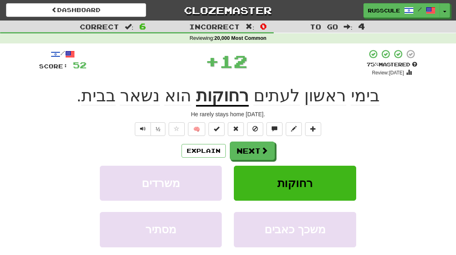
click at [262, 155] on button "Next" at bounding box center [252, 151] width 45 height 19
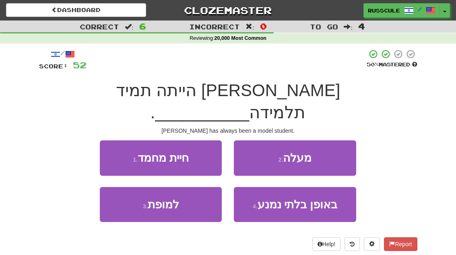
click at [123, 192] on button "3 . למופת" at bounding box center [161, 204] width 122 height 35
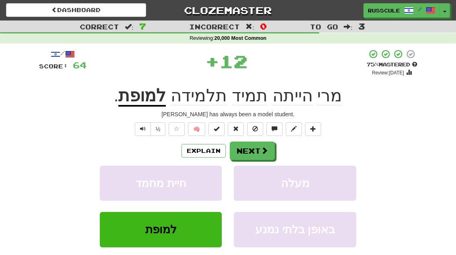
click at [264, 153] on span at bounding box center [264, 150] width 7 height 7
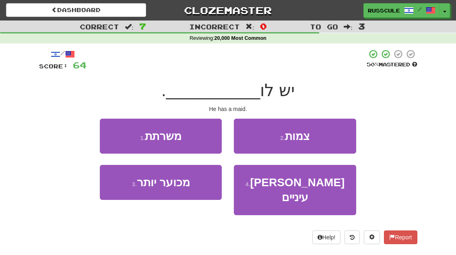
click at [105, 134] on button "1 . משרתת" at bounding box center [161, 136] width 122 height 35
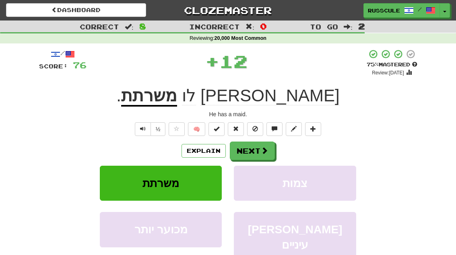
click at [263, 151] on span at bounding box center [264, 150] width 7 height 7
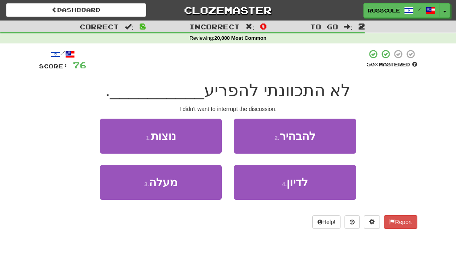
click at [308, 187] on span "לדיון" at bounding box center [297, 182] width 21 height 12
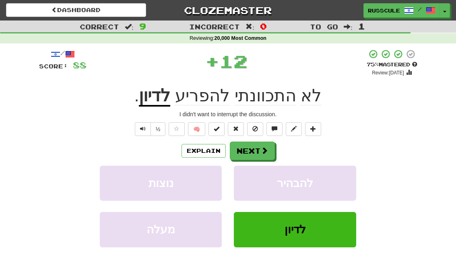
click at [265, 154] on span at bounding box center [264, 150] width 7 height 7
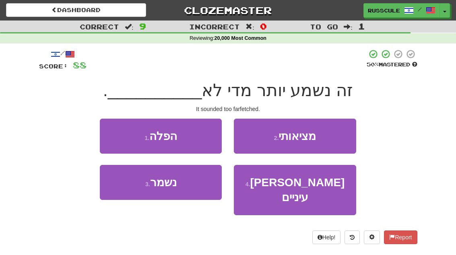
click at [334, 137] on button "2 . מציאותי" at bounding box center [295, 136] width 122 height 35
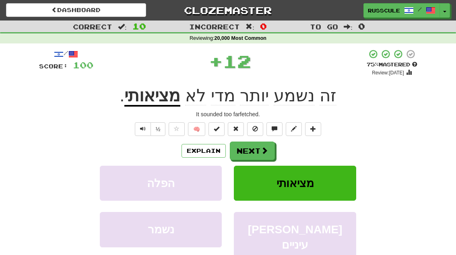
click at [262, 155] on button "Next" at bounding box center [252, 151] width 45 height 19
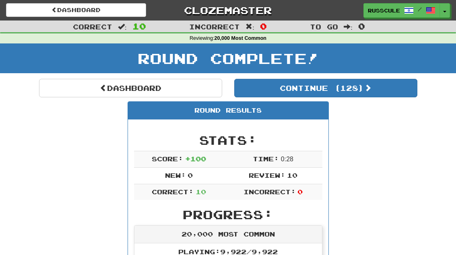
click at [56, 88] on link "Dashboard" at bounding box center [130, 88] width 183 height 19
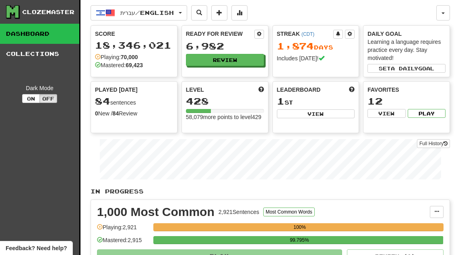
click at [338, 112] on button "View" at bounding box center [316, 113] width 78 height 9
select select "**********"
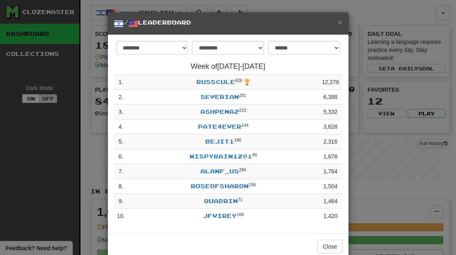
click at [333, 240] on button "Close" at bounding box center [330, 247] width 25 height 14
